Goal: Information Seeking & Learning: Learn about a topic

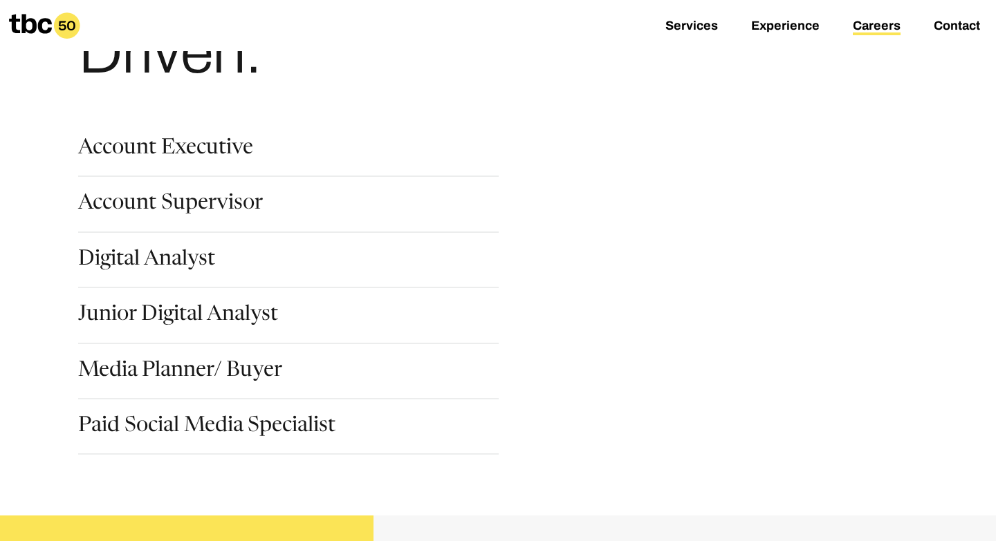
scroll to position [151, 0]
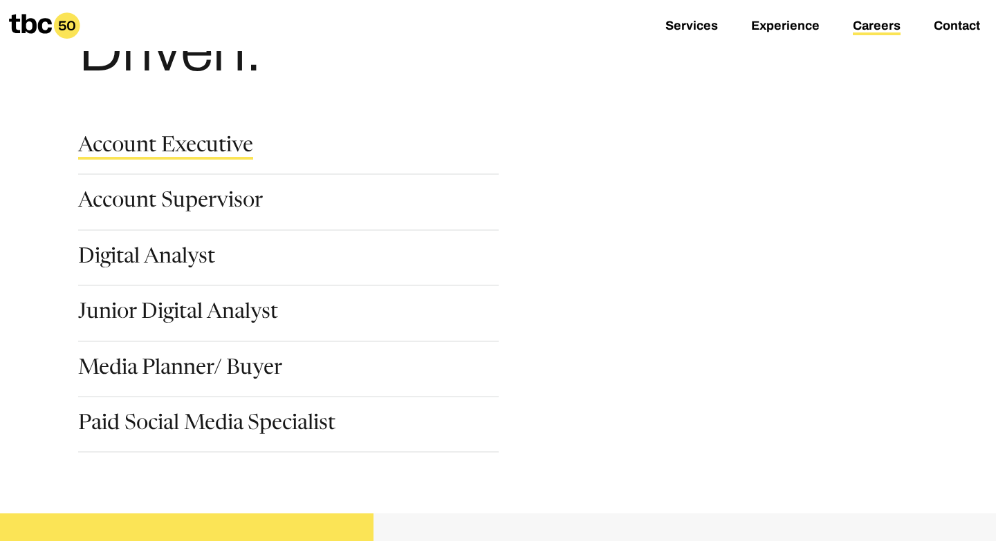
click at [210, 142] on link "Account Executive" at bounding box center [165, 148] width 175 height 24
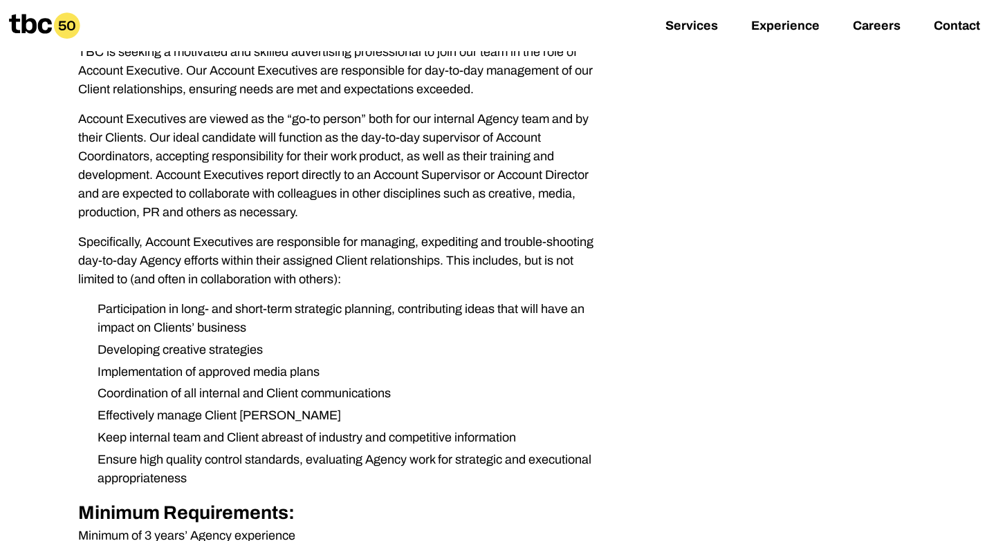
scroll to position [255, 0]
drag, startPoint x: 423, startPoint y: 141, endPoint x: 148, endPoint y: 162, distance: 276.0
click at [149, 162] on p "Account Executives are viewed as the “go-to person” both for our internal Agenc…" at bounding box center [343, 167] width 531 height 112
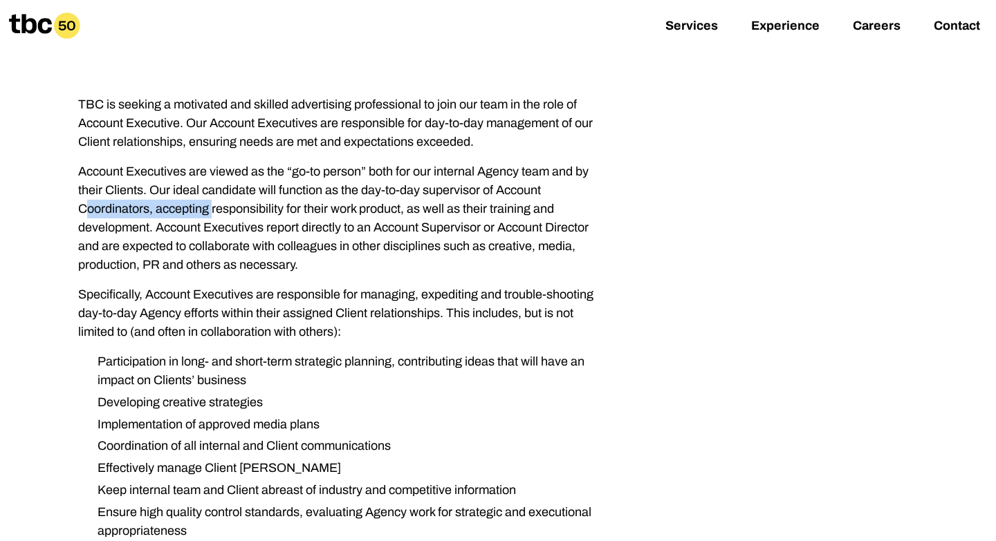
scroll to position [196, 0]
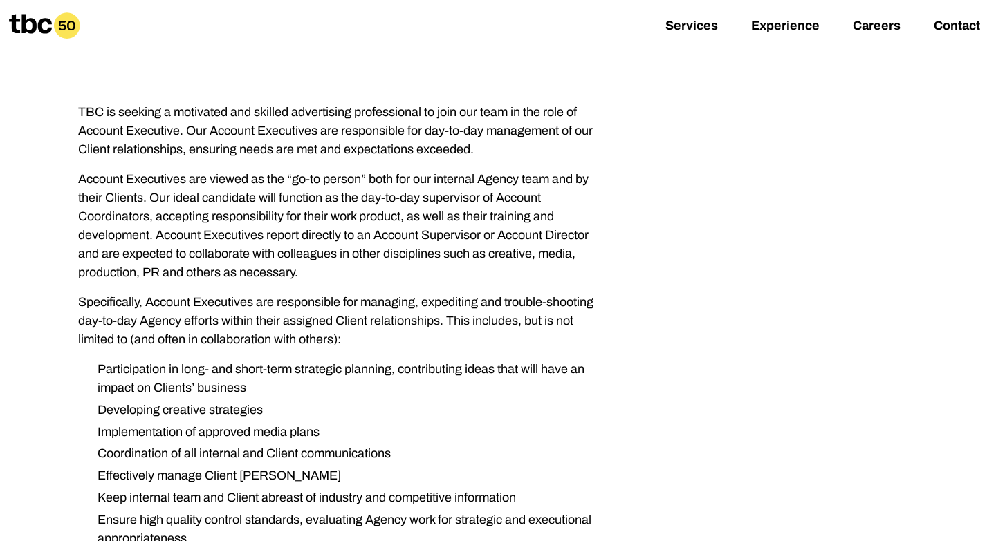
click at [207, 235] on p "Account Executives are viewed as the “go-to person” both for our internal Agenc…" at bounding box center [343, 226] width 531 height 112
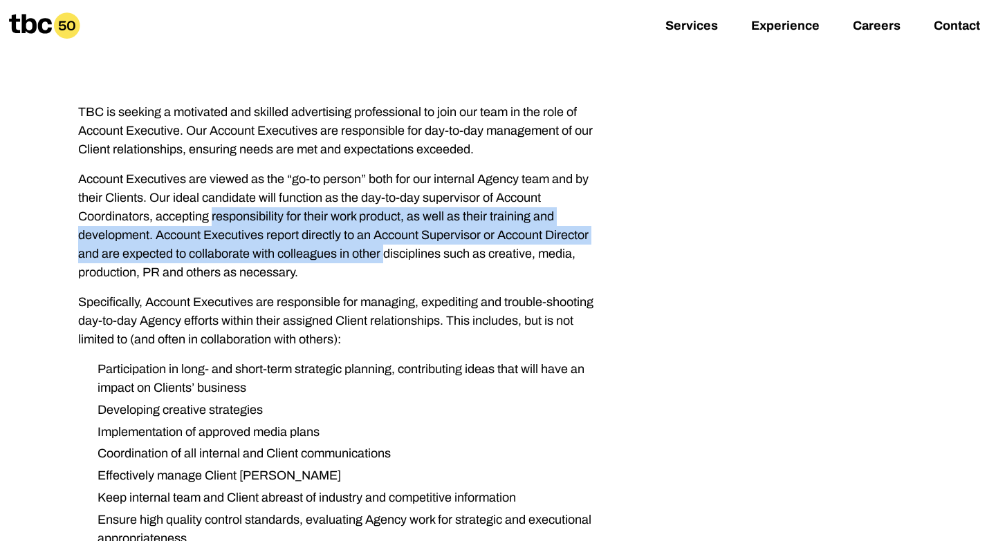
drag, startPoint x: 160, startPoint y: 219, endPoint x: 299, endPoint y: 254, distance: 143.9
click at [300, 254] on p "Account Executives are viewed as the “go-to person” both for our internal Agenc…" at bounding box center [343, 226] width 531 height 112
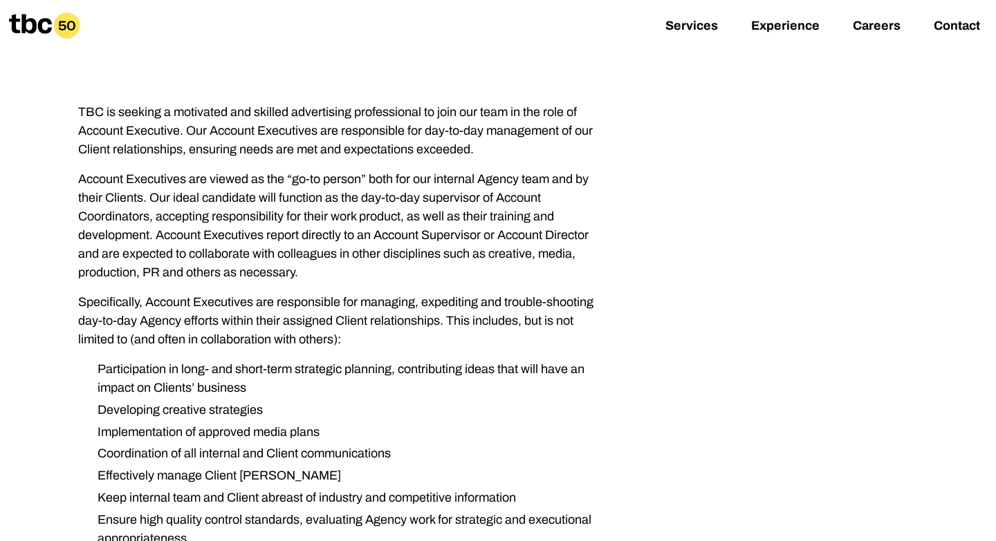
click at [297, 209] on p "Account Executives are viewed as the “go-to person” both for our internal Agenc…" at bounding box center [343, 226] width 531 height 112
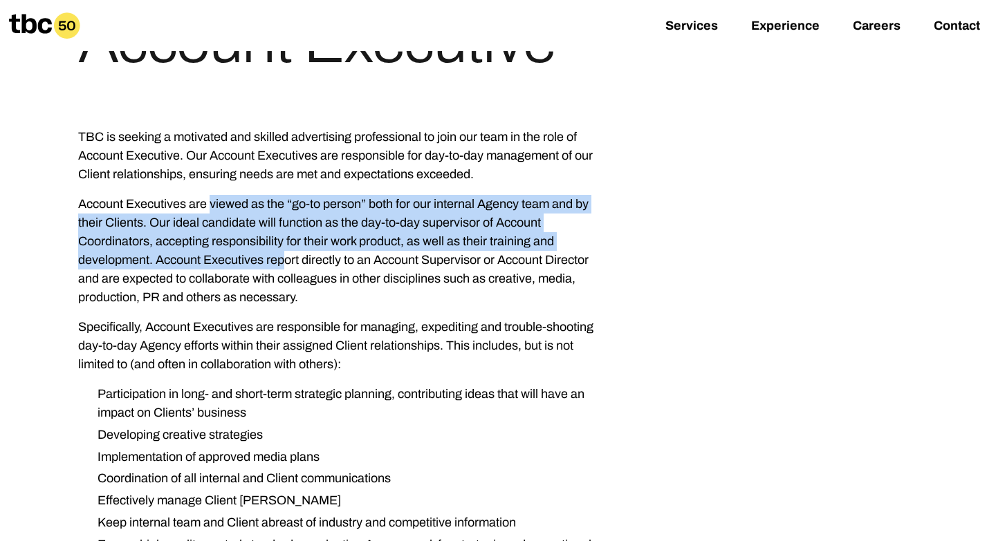
drag, startPoint x: 80, startPoint y: 207, endPoint x: 153, endPoint y: 253, distance: 86.1
click at [153, 253] on p "Account Executives are viewed as the “go-to person” both for our internal Agenc…" at bounding box center [343, 251] width 531 height 112
copy p "Account Executives are viewed as the “go-to person” both for our internal Agenc…"
click at [295, 252] on p "Account Executives are viewed as the “go-to person” both for our internal Agenc…" at bounding box center [343, 251] width 531 height 112
